Goal: Use online tool/utility: Use online tool/utility

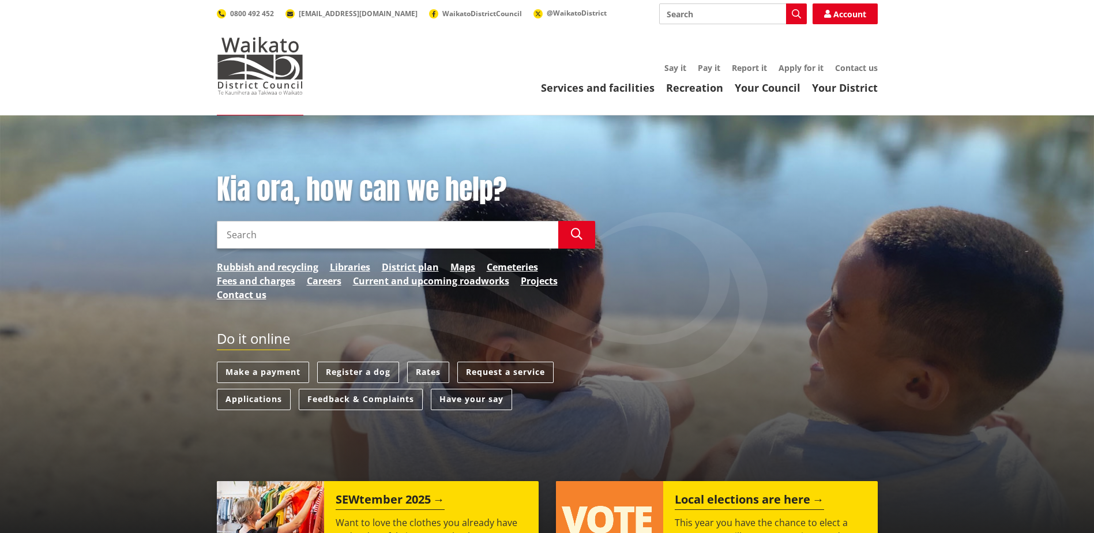
click at [250, 238] on input "Search" at bounding box center [387, 235] width 341 height 28
type input "rates"
click at [571, 240] on button "Search" at bounding box center [576, 235] width 37 height 28
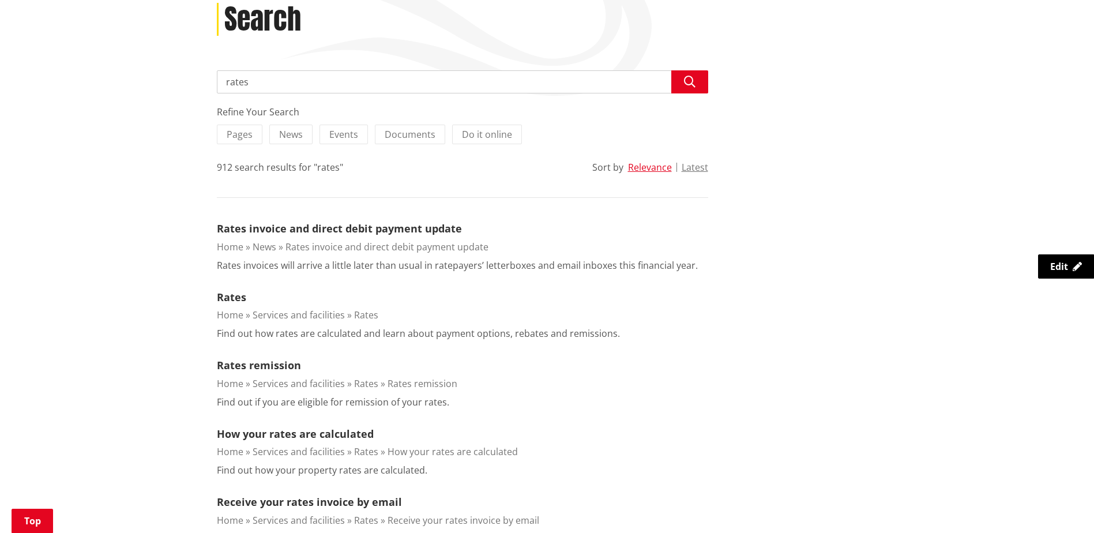
scroll to position [231, 0]
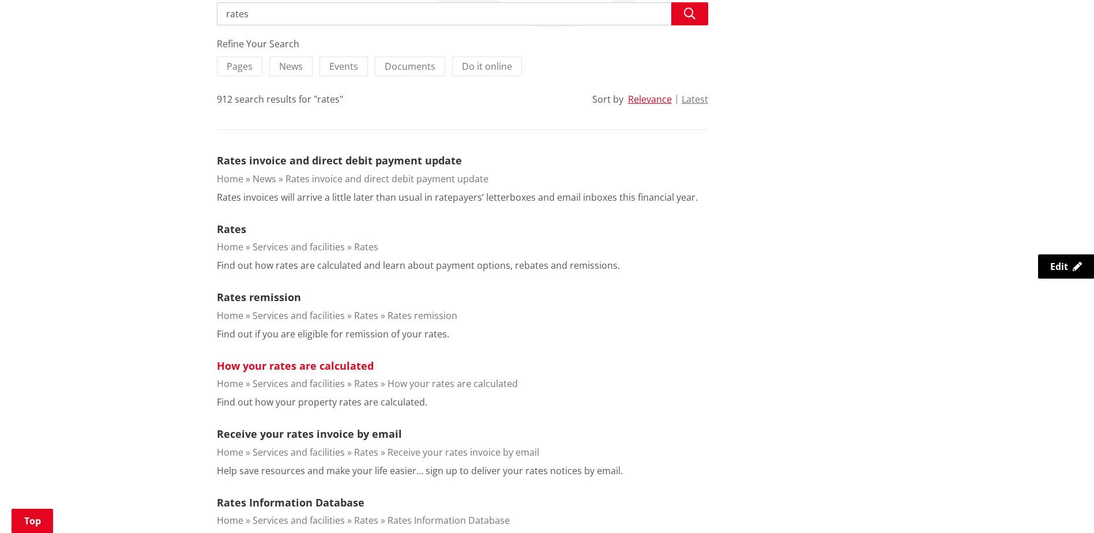
click at [298, 367] on link "How your rates are calculated" at bounding box center [295, 366] width 157 height 14
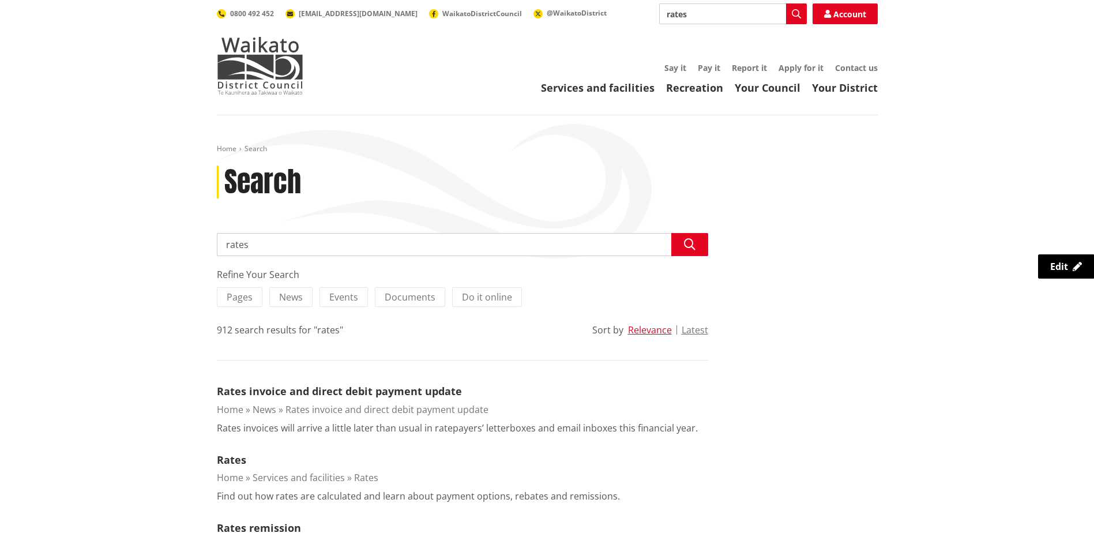
click at [334, 249] on input "rates" at bounding box center [462, 244] width 491 height 23
type input "rates calculator"
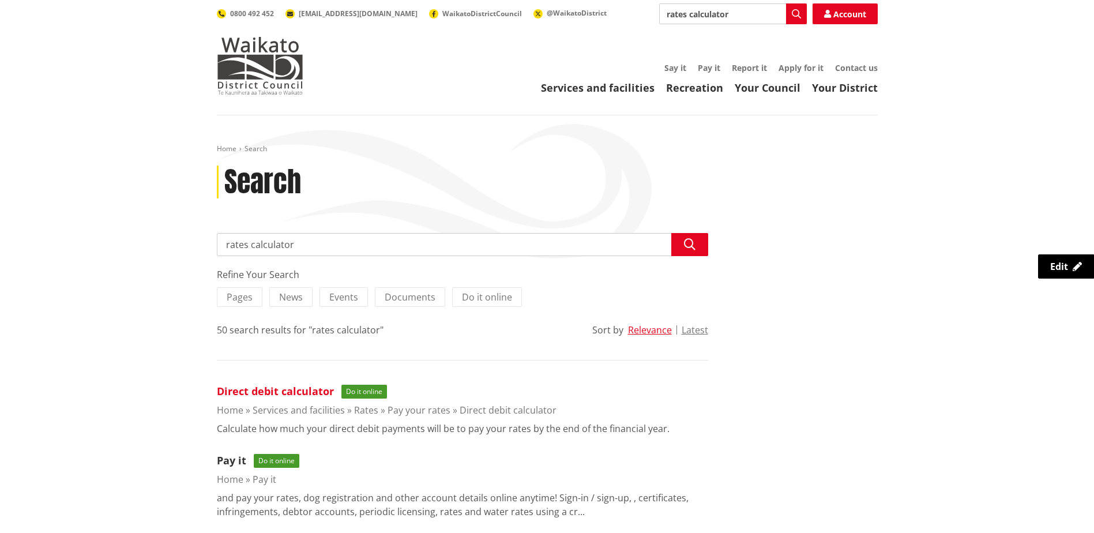
click at [287, 394] on link "Direct debit calculator" at bounding box center [275, 391] width 117 height 14
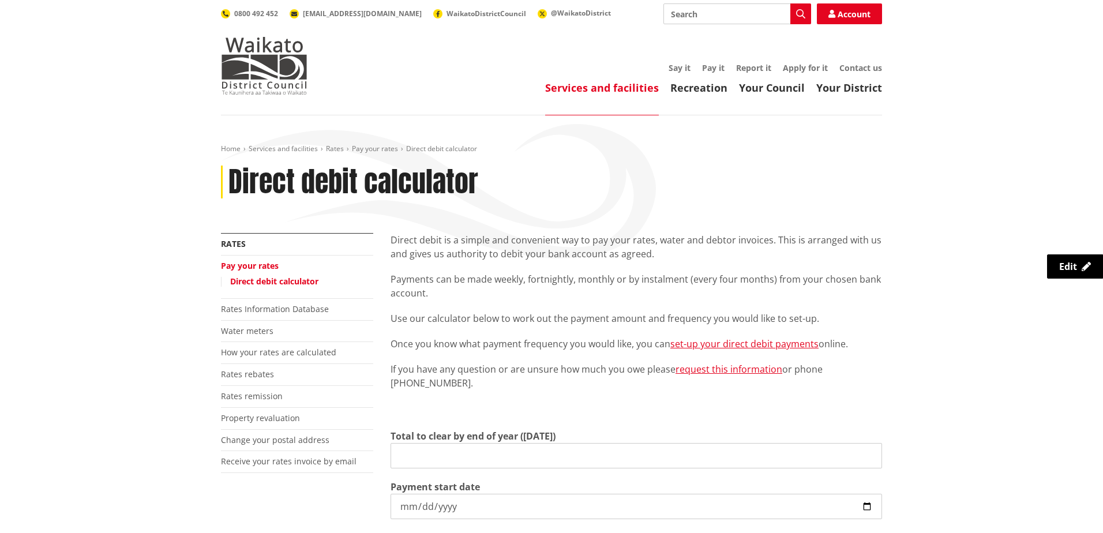
type input "0.00"
type input "[DATE]"
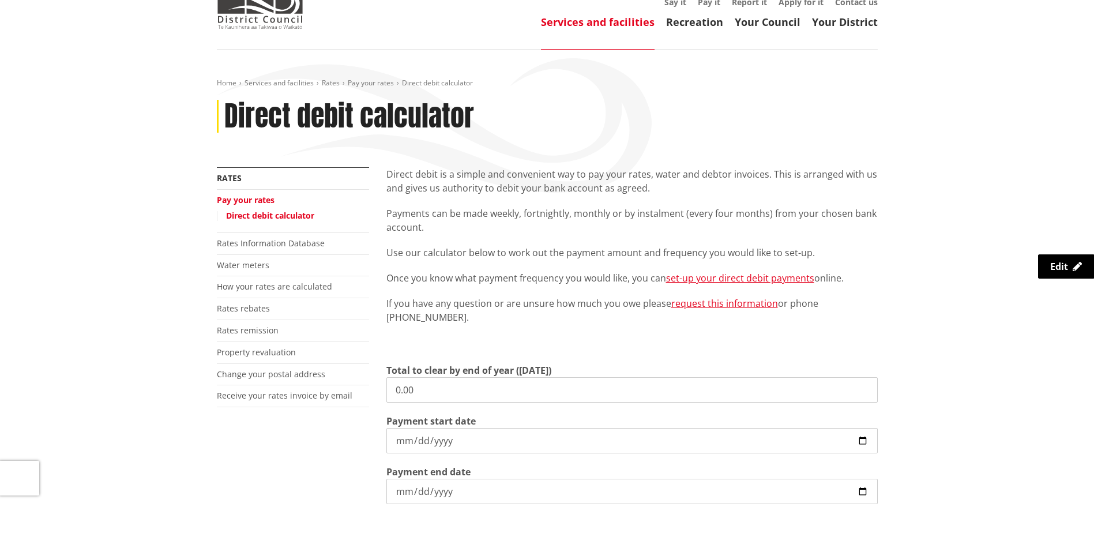
scroll to position [173, 0]
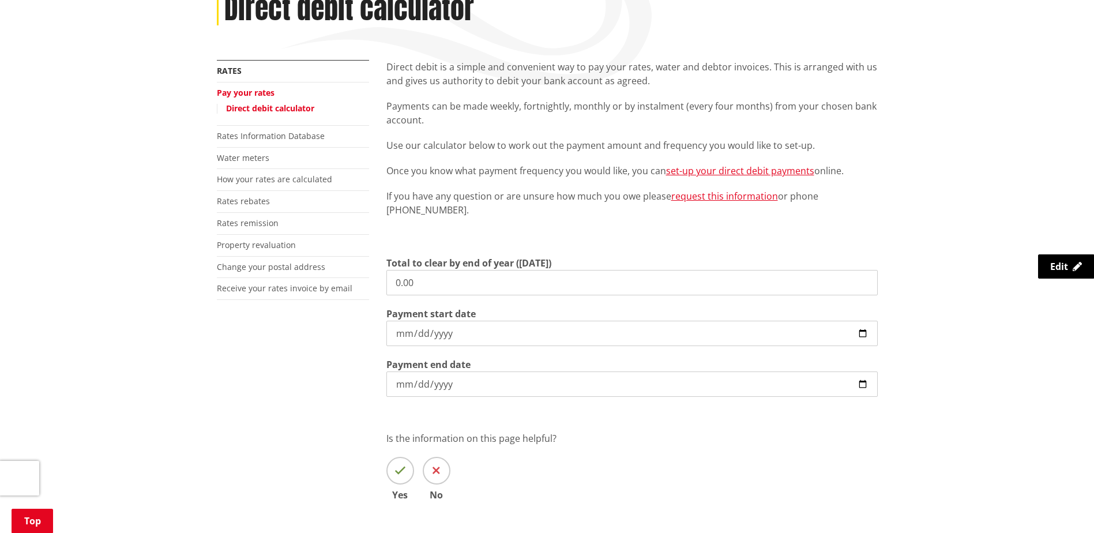
drag, startPoint x: 452, startPoint y: 283, endPoint x: 0, endPoint y: 311, distance: 453.0
click at [0, 307] on html "Skip to content Toggle search Toggle navigation Services and facilities Recreat…" at bounding box center [547, 458] width 1094 height 1262
type input "3,286.86"
click at [472, 332] on input "[DATE]" at bounding box center [631, 333] width 491 height 25
click at [860, 332] on input "[DATE]" at bounding box center [631, 333] width 491 height 25
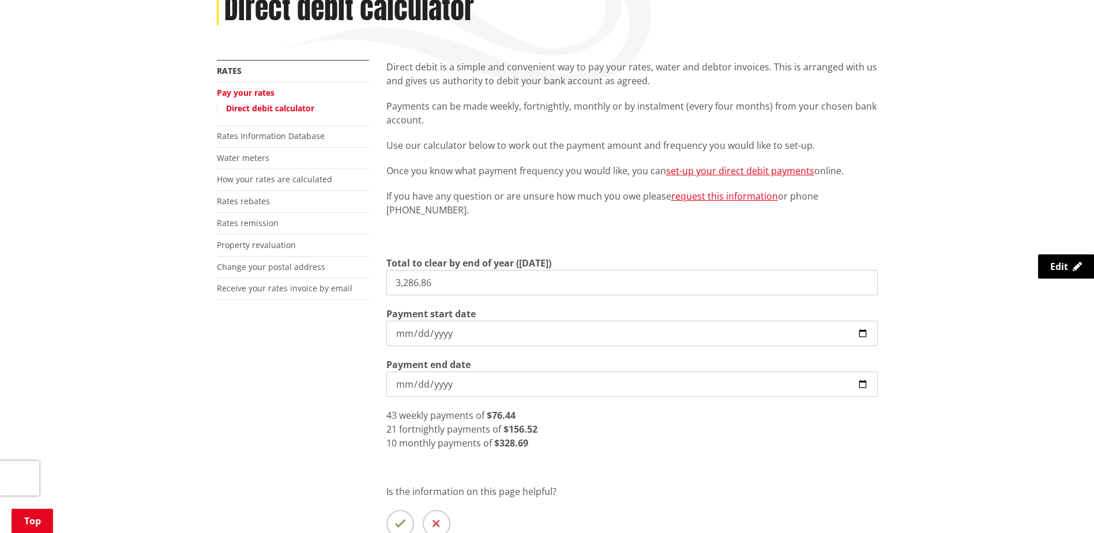
type input "[DATE]"
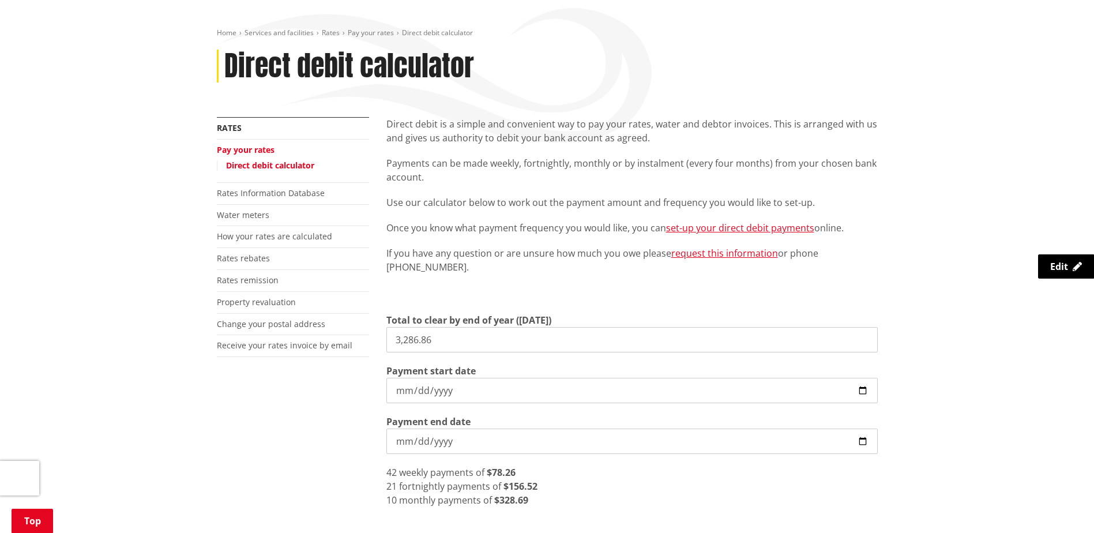
scroll to position [115, 0]
